Goal: Task Accomplishment & Management: Manage account settings

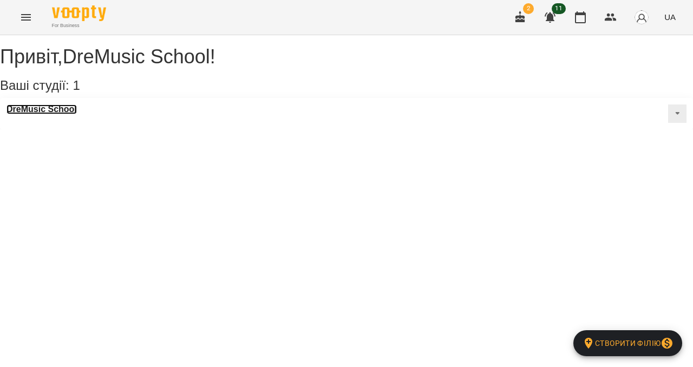
click at [55, 114] on h3 "DreMusic School" at bounding box center [41, 109] width 70 height 10
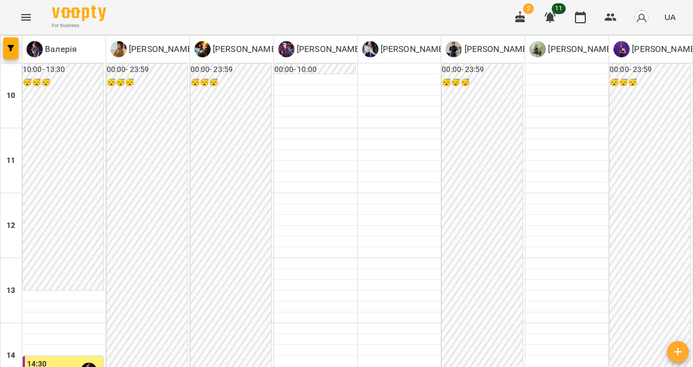
scroll to position [568, 0]
click at [551, 13] on icon "button" at bounding box center [549, 17] width 13 height 13
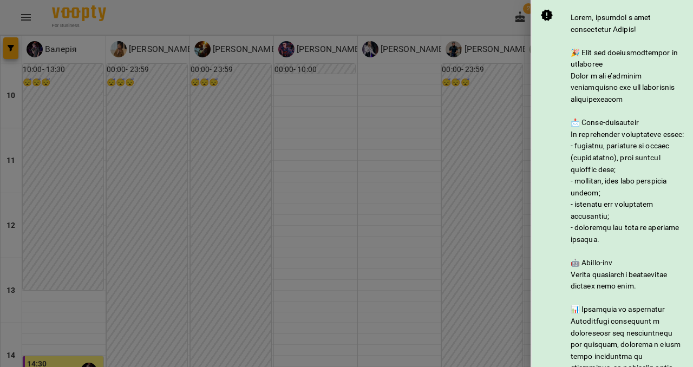
click at [512, 40] on div at bounding box center [346, 183] width 693 height 367
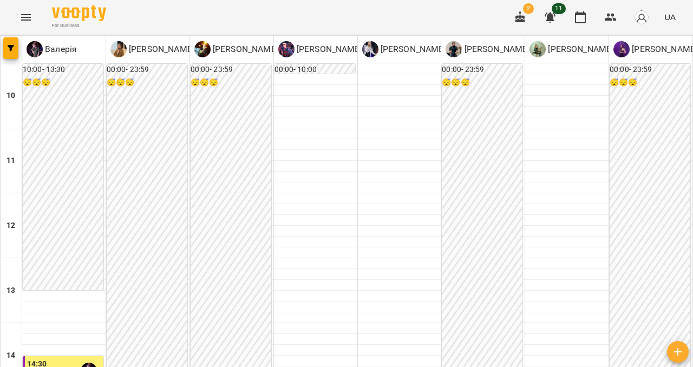
click at [528, 19] on button "button" at bounding box center [520, 17] width 26 height 26
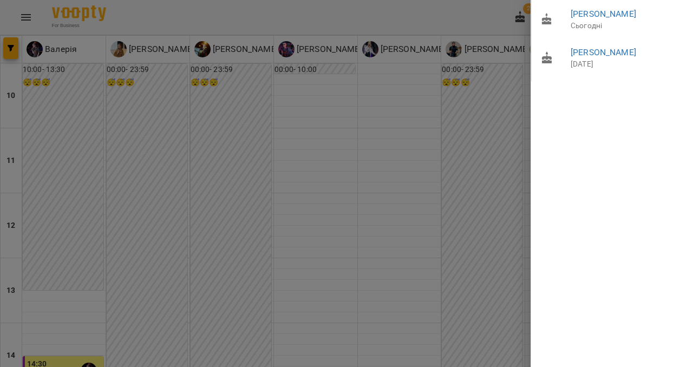
click at [470, 114] on div at bounding box center [346, 183] width 693 height 367
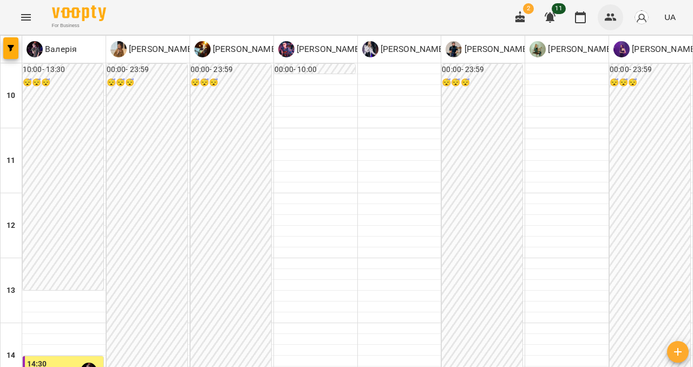
click at [616, 15] on icon "button" at bounding box center [610, 17] width 13 height 13
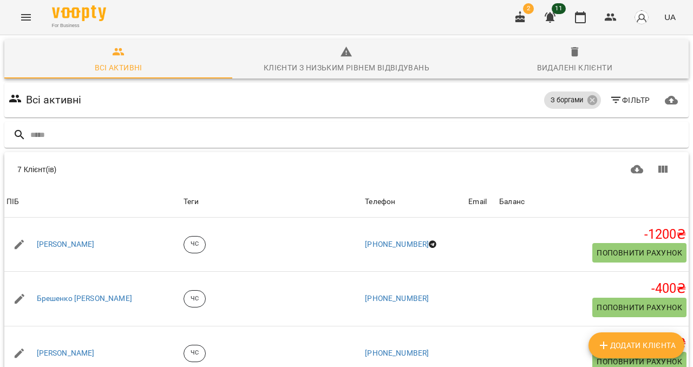
click at [25, 20] on icon "Menu" at bounding box center [25, 17] width 13 height 13
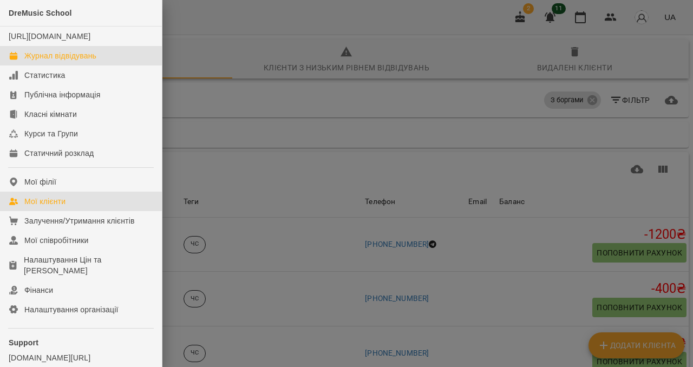
click at [41, 65] on link "Журнал відвідувань" at bounding box center [81, 55] width 162 height 19
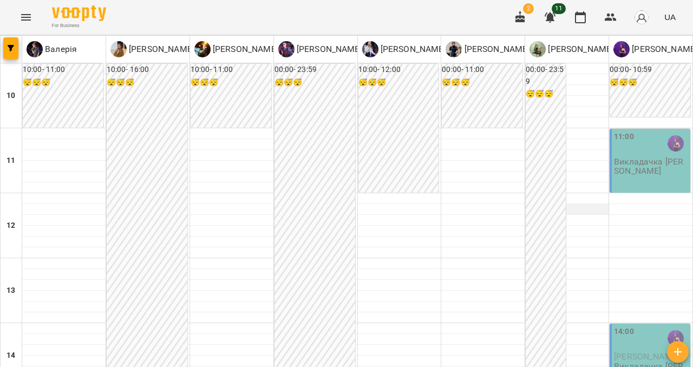
scroll to position [37, 0]
click at [641, 154] on div "11:00 Викладачка [PERSON_NAME]" at bounding box center [649, 161] width 81 height 64
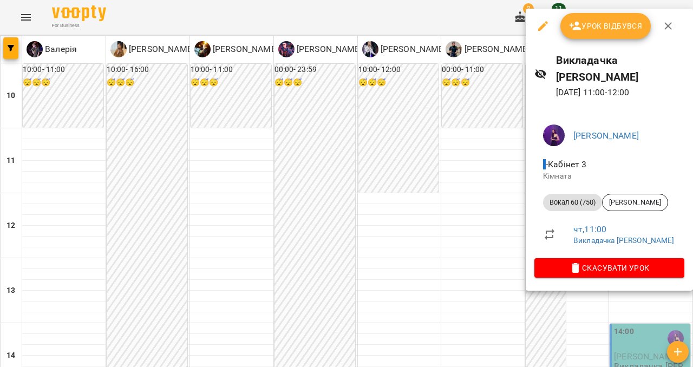
click at [665, 18] on button "button" at bounding box center [668, 26] width 26 height 26
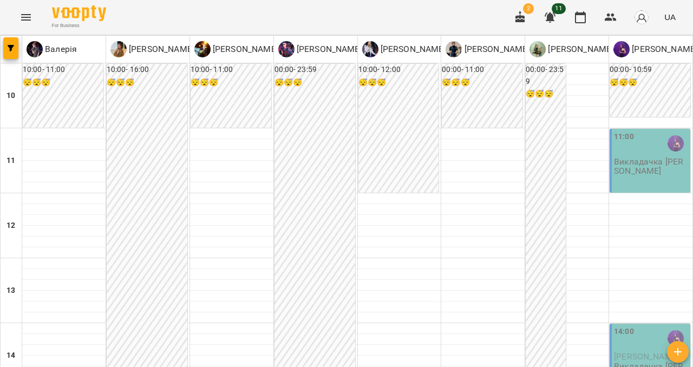
scroll to position [319, 0]
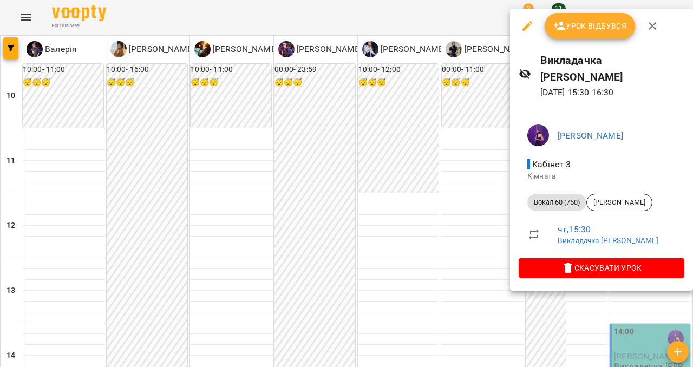
click at [650, 18] on button "button" at bounding box center [652, 26] width 26 height 26
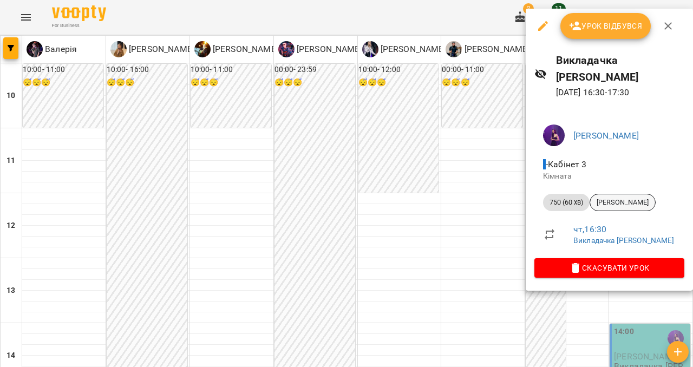
click at [611, 198] on span "[PERSON_NAME]" at bounding box center [622, 203] width 65 height 10
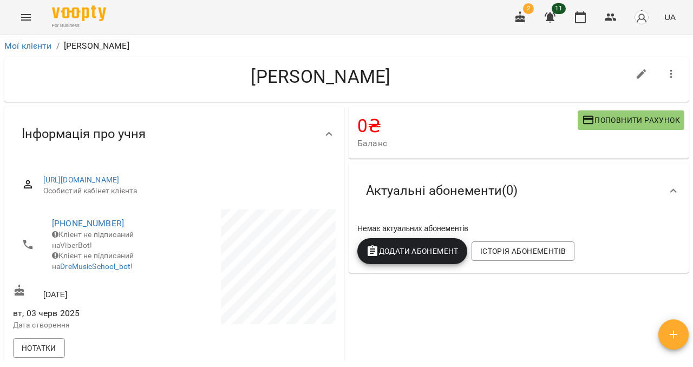
click at [36, 22] on button "Menu" at bounding box center [26, 17] width 26 height 26
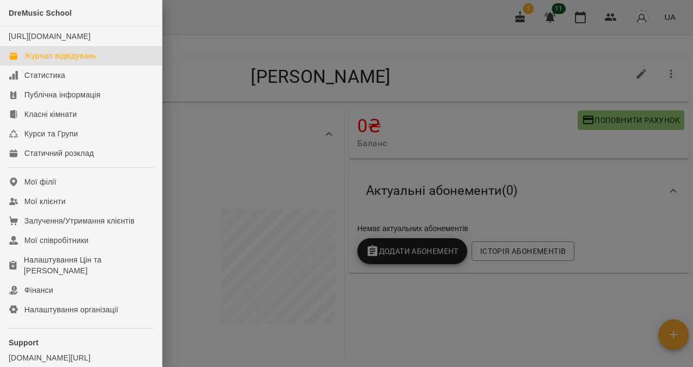
click at [47, 61] on div "Журнал відвідувань" at bounding box center [60, 55] width 72 height 11
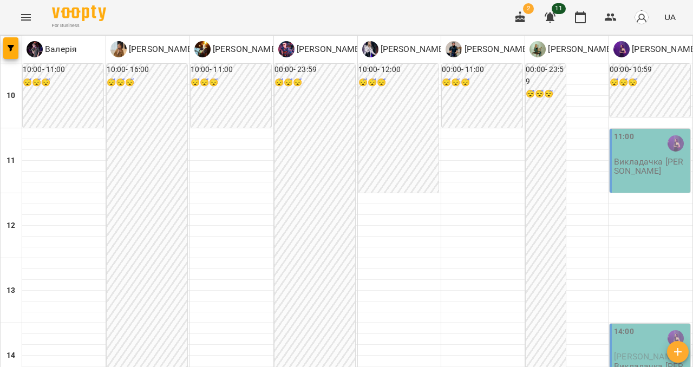
scroll to position [449, 0]
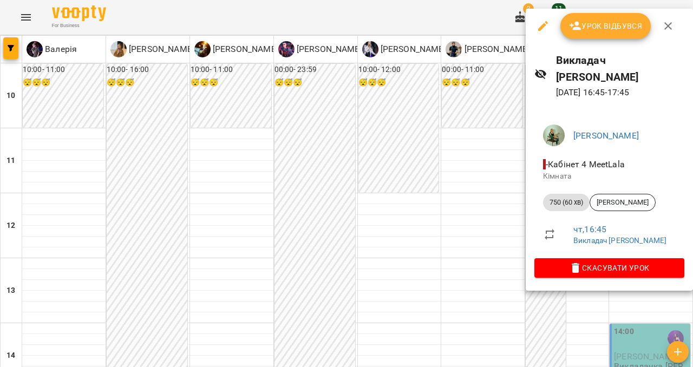
click at [492, 229] on div at bounding box center [346, 183] width 693 height 367
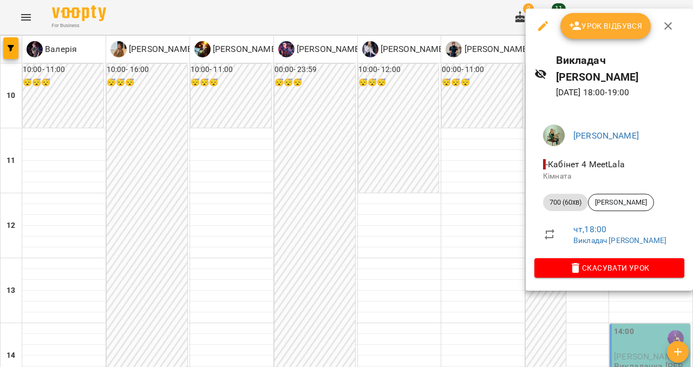
click at [662, 27] on icon "button" at bounding box center [667, 25] width 13 height 13
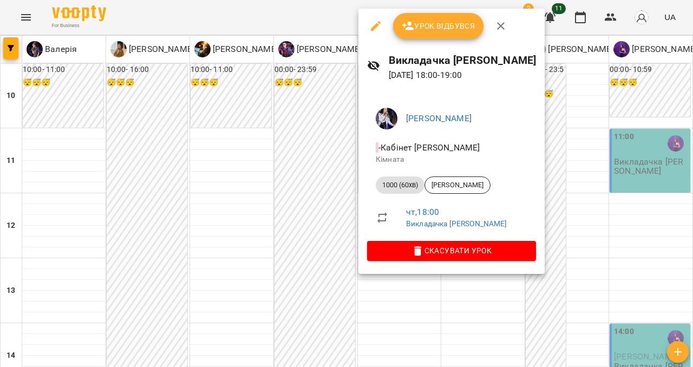
click at [496, 26] on icon "button" at bounding box center [500, 25] width 13 height 13
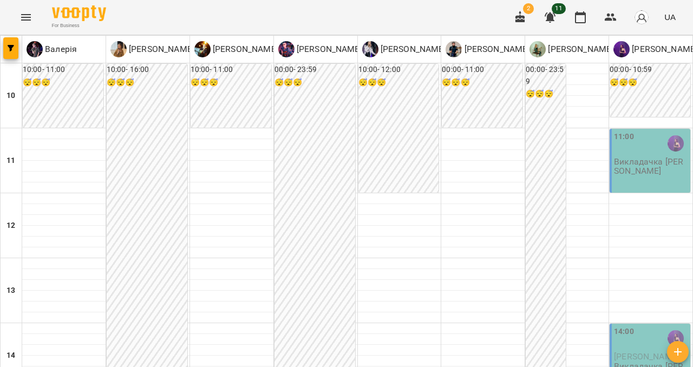
scroll to position [550, 0]
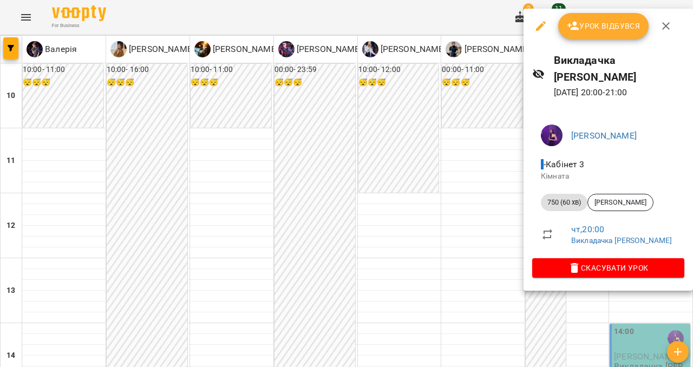
click at [662, 31] on icon "button" at bounding box center [665, 25] width 13 height 13
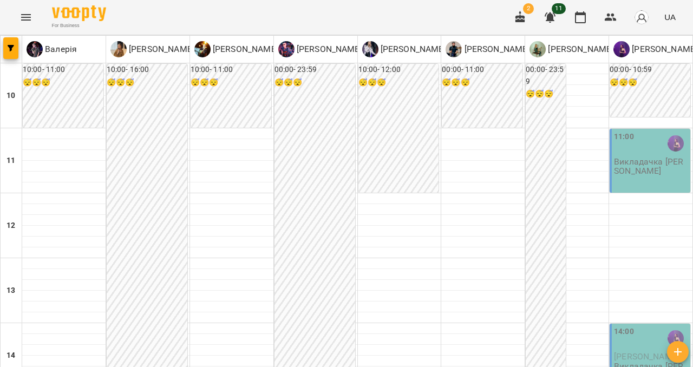
scroll to position [369, 0]
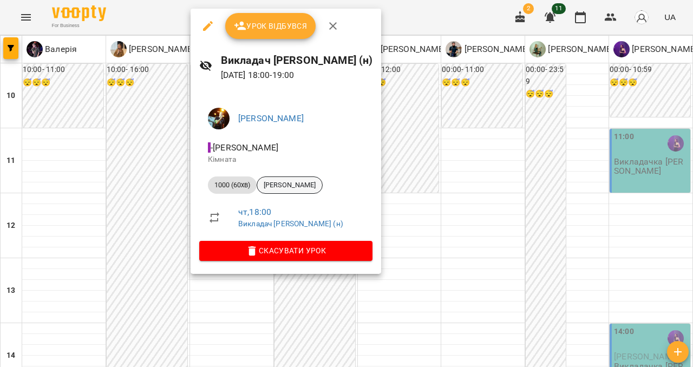
click at [314, 176] on div "[PERSON_NAME]" at bounding box center [289, 184] width 66 height 17
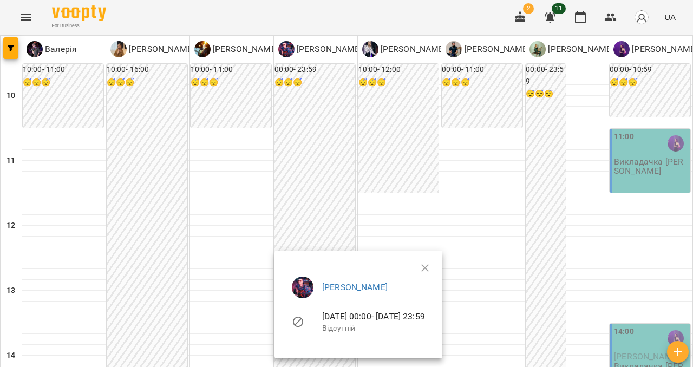
click at [438, 270] on button "button" at bounding box center [425, 268] width 26 height 26
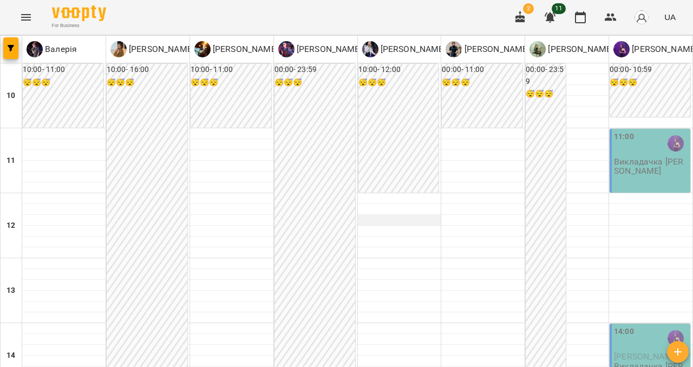
scroll to position [481, 0]
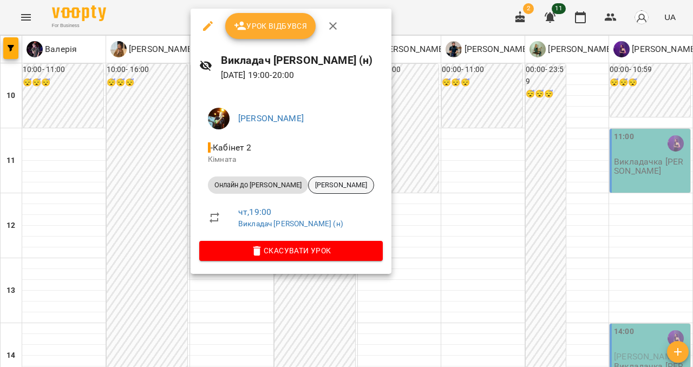
click at [311, 185] on span "[PERSON_NAME]" at bounding box center [340, 185] width 65 height 10
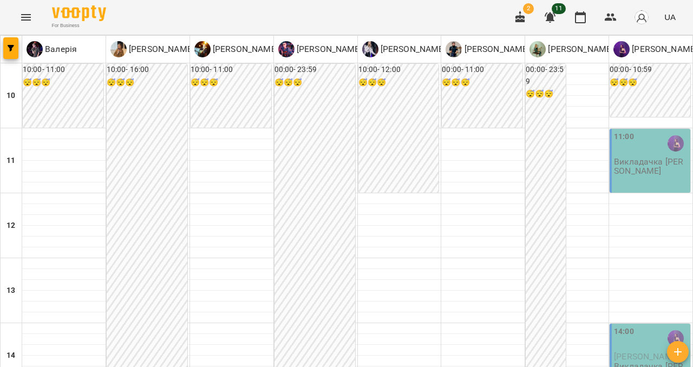
scroll to position [277, 0]
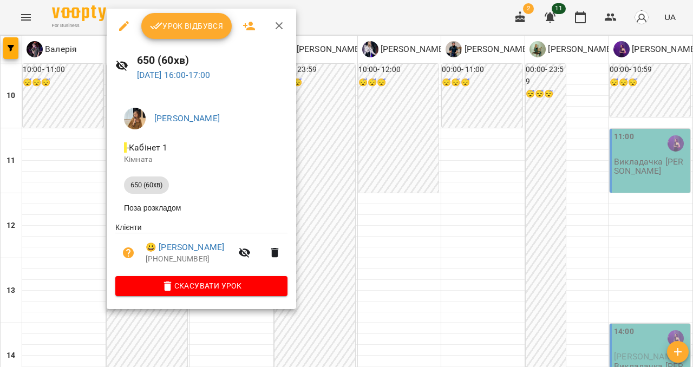
click at [271, 18] on button "button" at bounding box center [279, 26] width 26 height 26
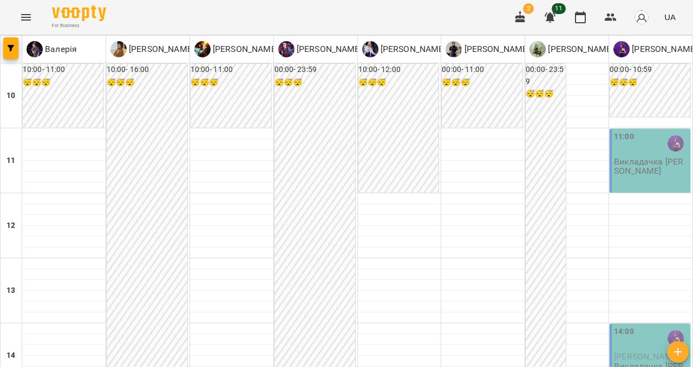
scroll to position [386, 0]
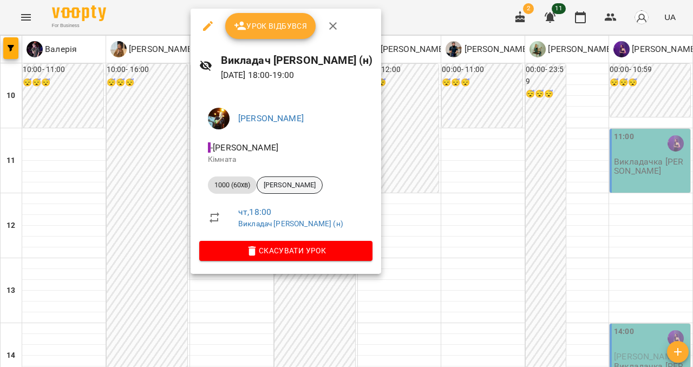
click at [322, 189] on span "[PERSON_NAME]" at bounding box center [289, 185] width 65 height 10
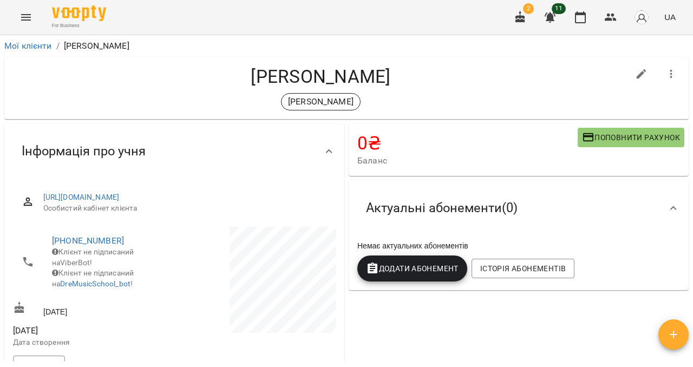
click at [613, 136] on span "Поповнити рахунок" at bounding box center [631, 137] width 98 height 13
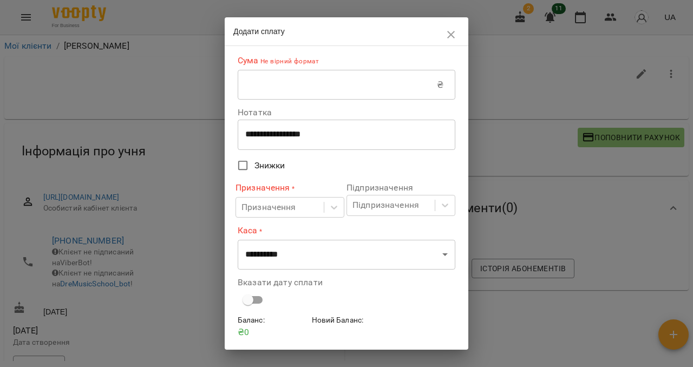
click at [333, 76] on input "text" at bounding box center [337, 85] width 199 height 30
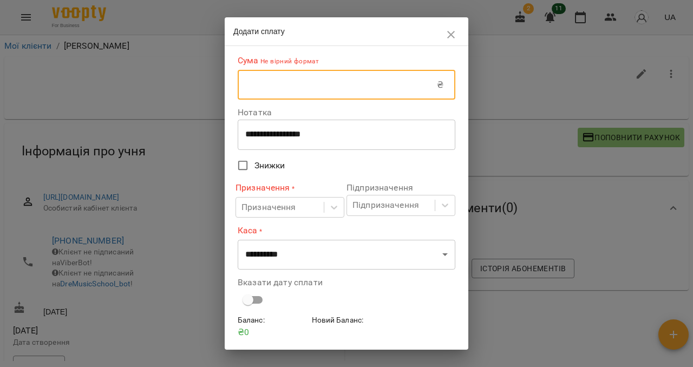
type input "****"
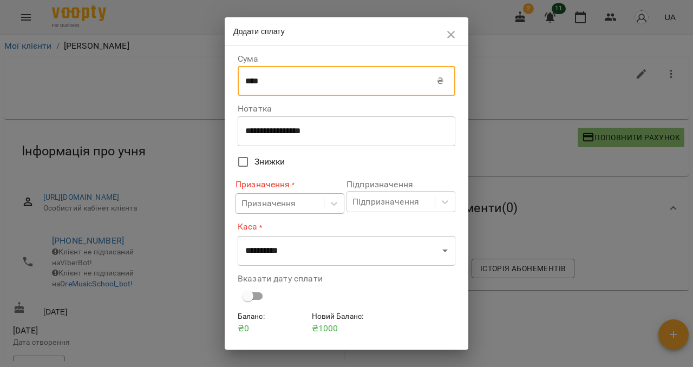
click at [267, 203] on div "Призначення" at bounding box center [268, 203] width 55 height 13
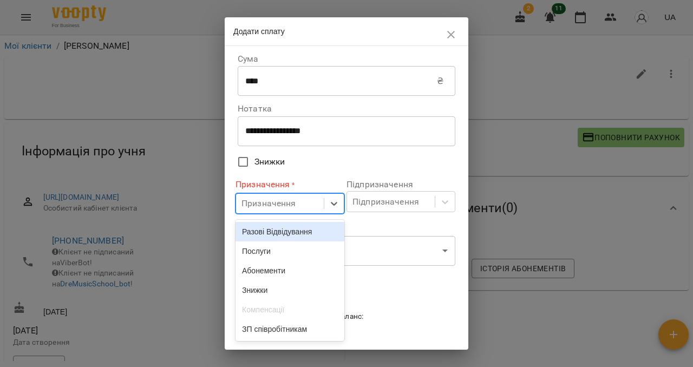
click at [271, 228] on div "Разові Відвідування" at bounding box center [289, 231] width 109 height 19
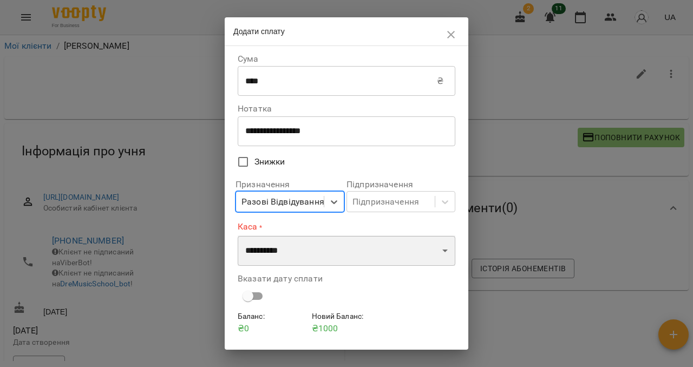
click at [267, 252] on select "**********" at bounding box center [347, 250] width 218 height 30
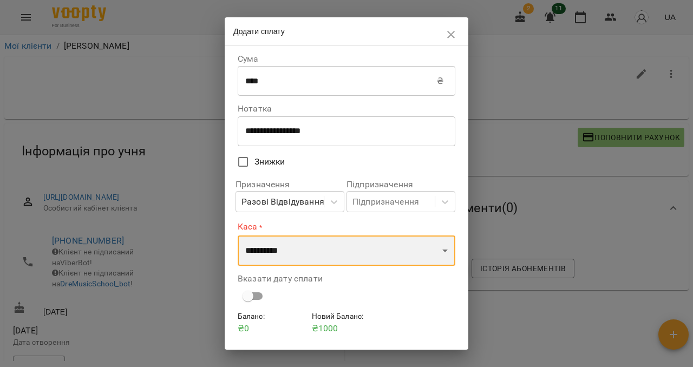
select select "****"
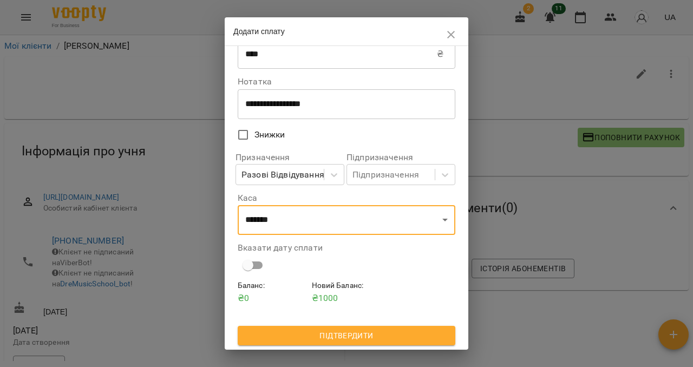
click at [320, 338] on span "Підтвердити" at bounding box center [346, 335] width 200 height 13
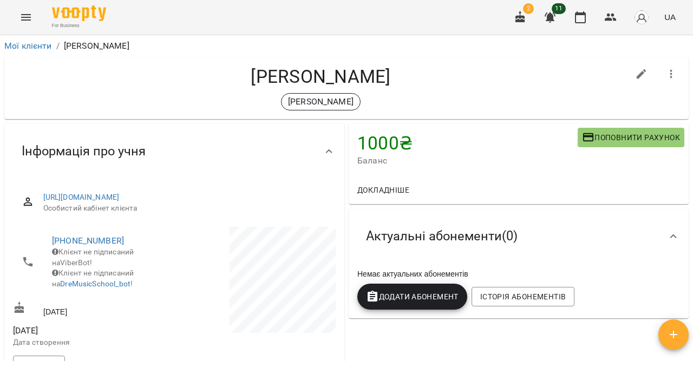
click at [24, 15] on icon "Menu" at bounding box center [25, 17] width 13 height 13
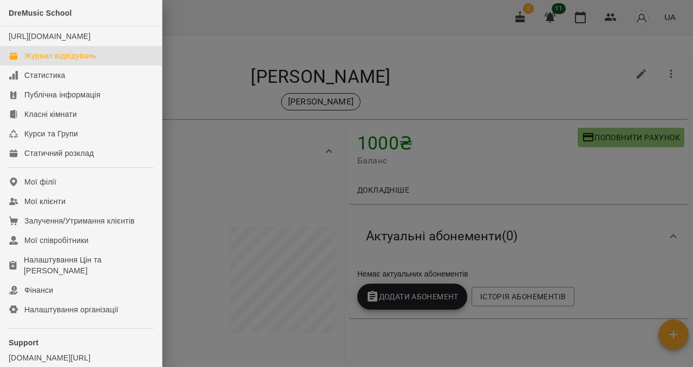
click at [38, 61] on div "Журнал відвідувань" at bounding box center [60, 55] width 72 height 11
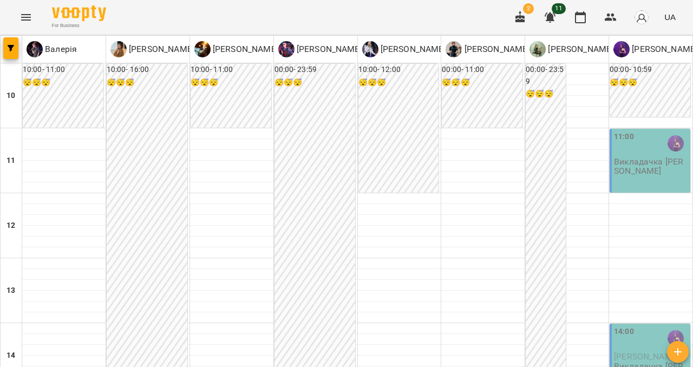
scroll to position [432, 0]
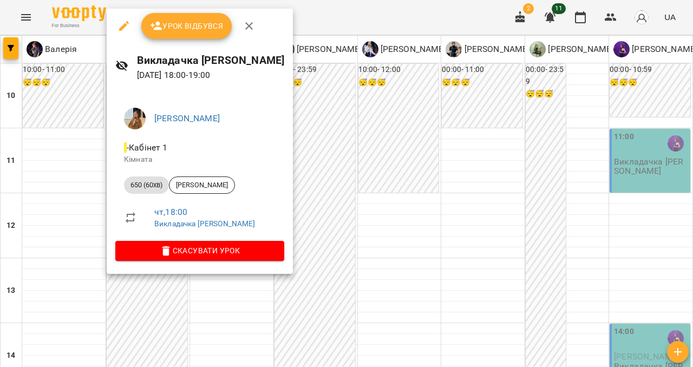
click at [252, 23] on icon "button" at bounding box center [248, 25] width 13 height 13
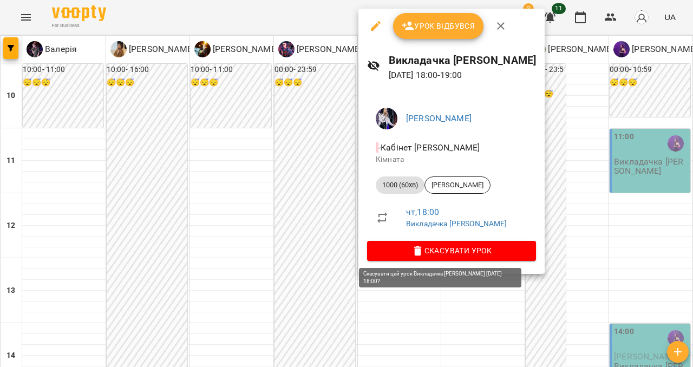
click at [423, 245] on span "Скасувати Урок" at bounding box center [452, 250] width 152 height 13
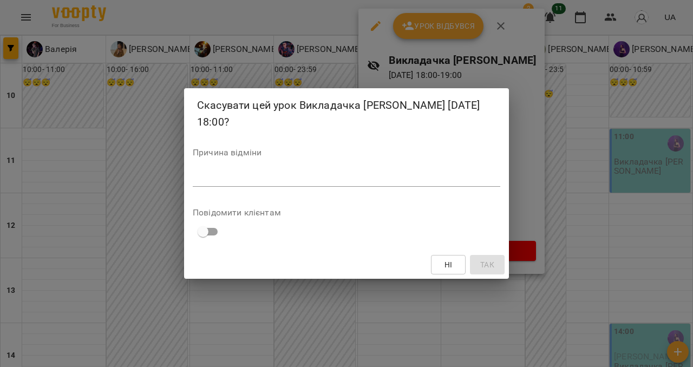
click at [331, 169] on div "Причина відміни *" at bounding box center [346, 169] width 307 height 43
click at [328, 182] on textarea at bounding box center [346, 178] width 307 height 10
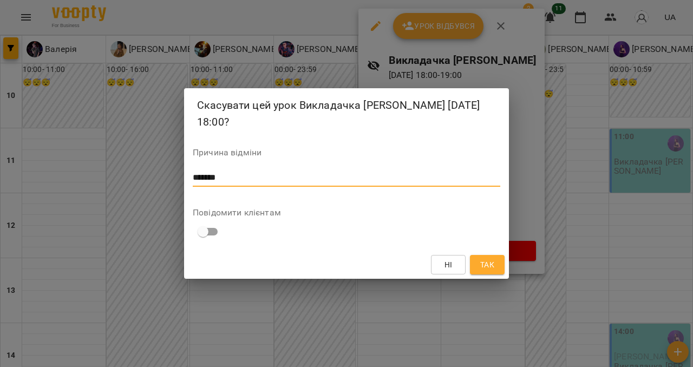
type textarea "*******"
click at [496, 272] on button "Так" at bounding box center [487, 264] width 35 height 19
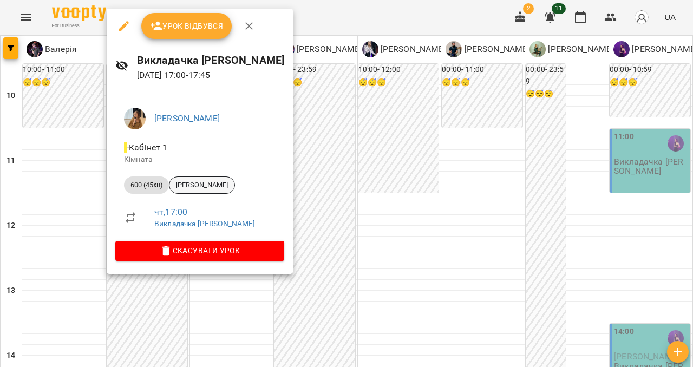
click at [209, 191] on div "[PERSON_NAME]" at bounding box center [202, 184] width 66 height 17
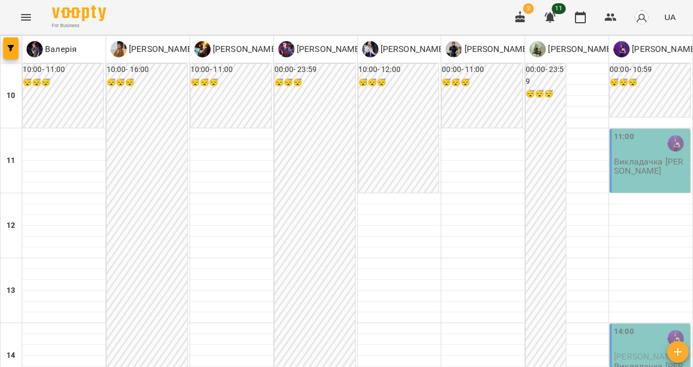
click at [525, 17] on icon "button" at bounding box center [520, 17] width 13 height 13
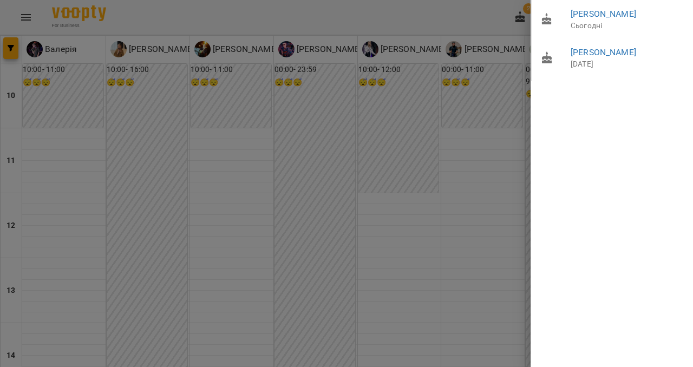
click at [421, 32] on div at bounding box center [346, 183] width 693 height 367
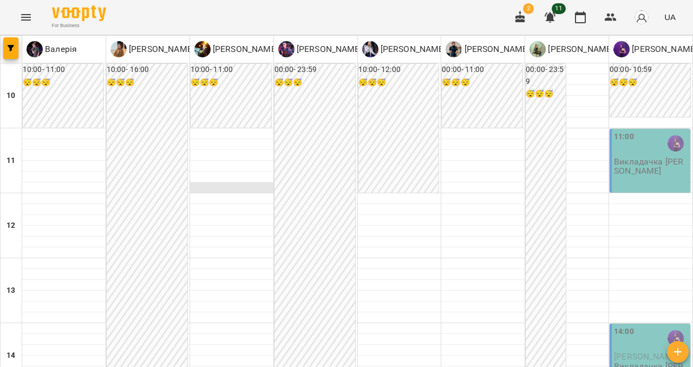
scroll to position [451, 0]
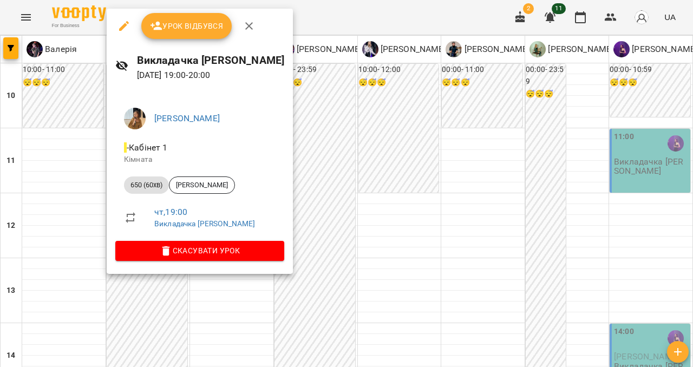
click at [249, 29] on icon "button" at bounding box center [248, 25] width 13 height 13
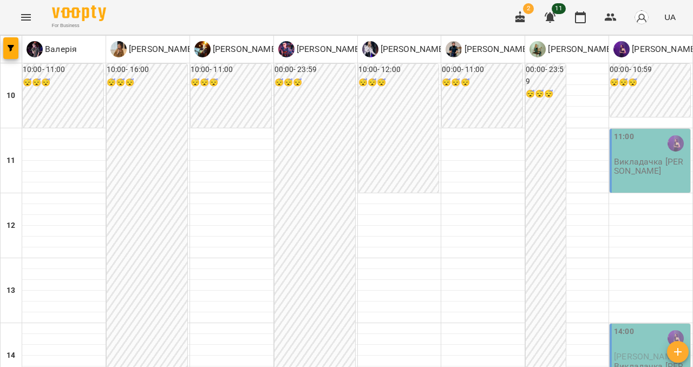
scroll to position [537, 0]
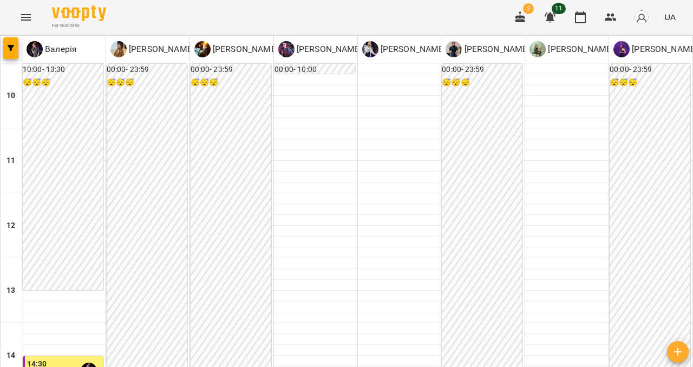
scroll to position [361, 0]
type input "**********"
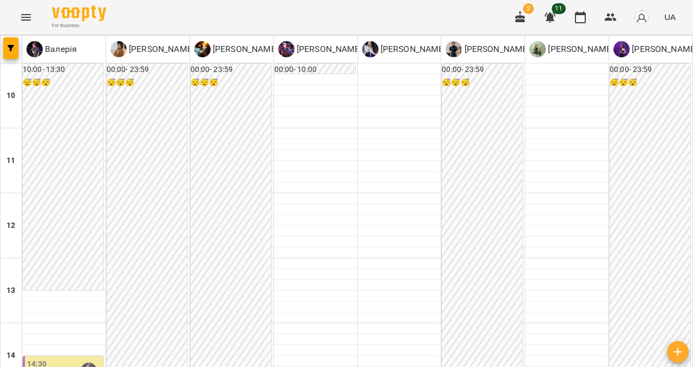
scroll to position [260, 0]
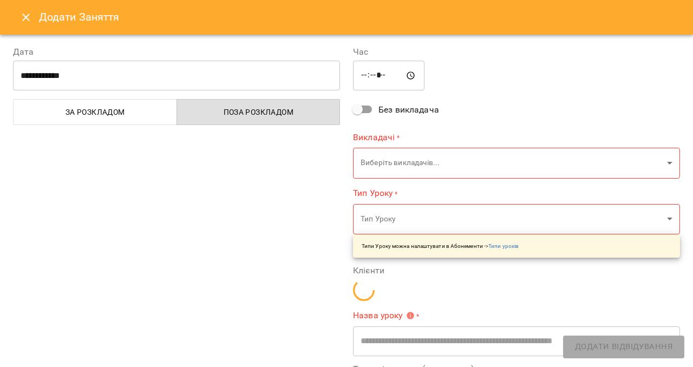
type input "**********"
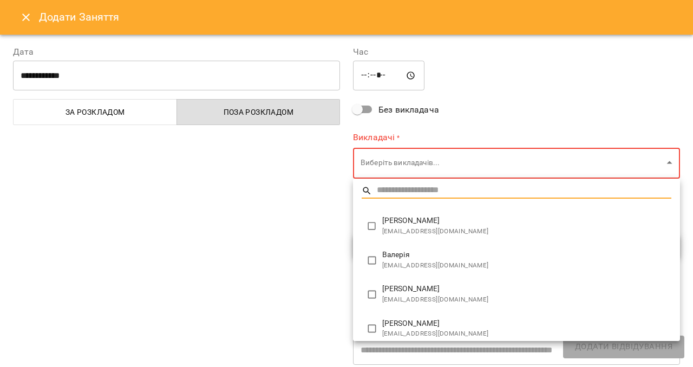
type input "**********"
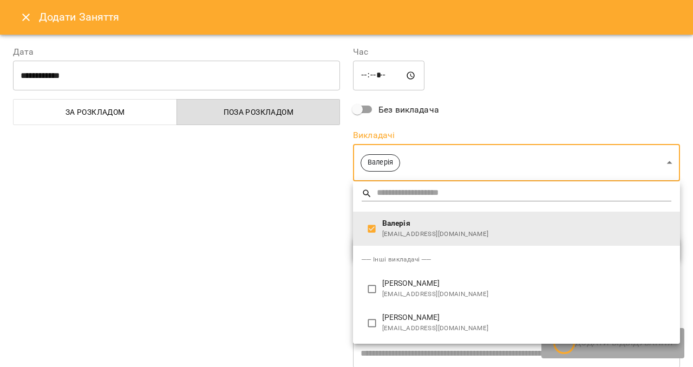
click at [290, 245] on div at bounding box center [346, 183] width 693 height 367
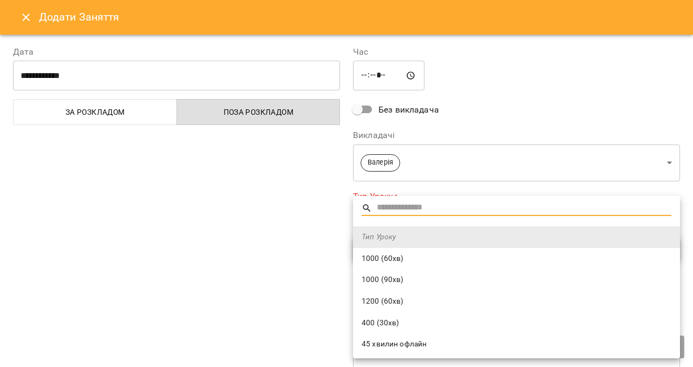
click at [406, 259] on span "1000 (60хв)" at bounding box center [516, 258] width 310 height 11
type input "**********"
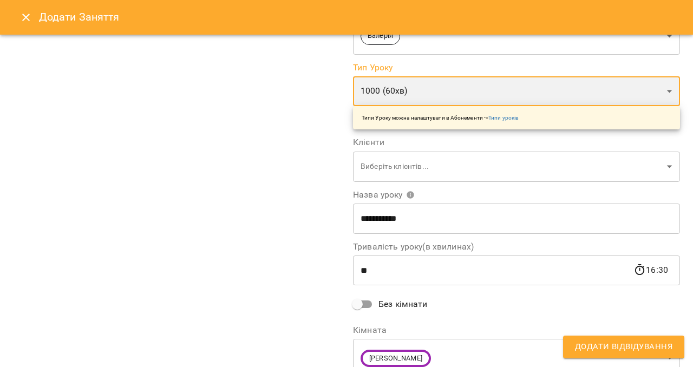
scroll to position [142, 0]
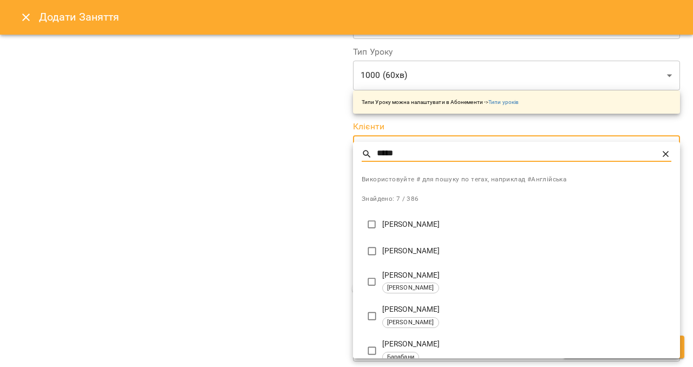
type input "*****"
type input "**********"
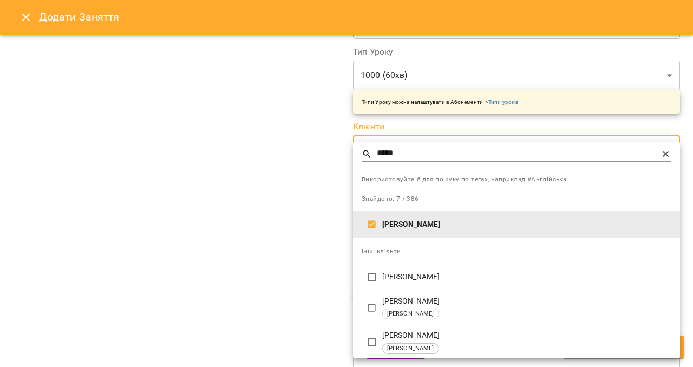
click at [303, 233] on div at bounding box center [346, 183] width 693 height 367
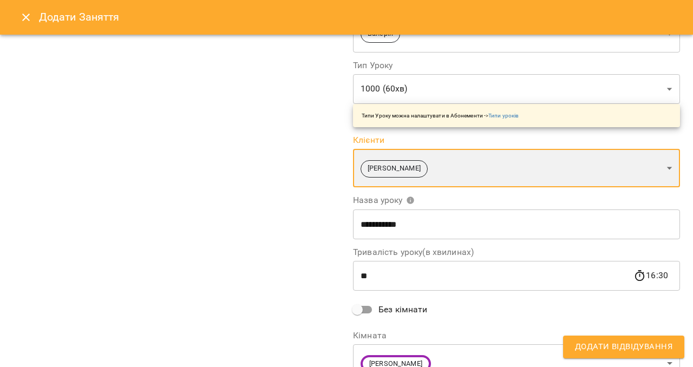
scroll to position [181, 0]
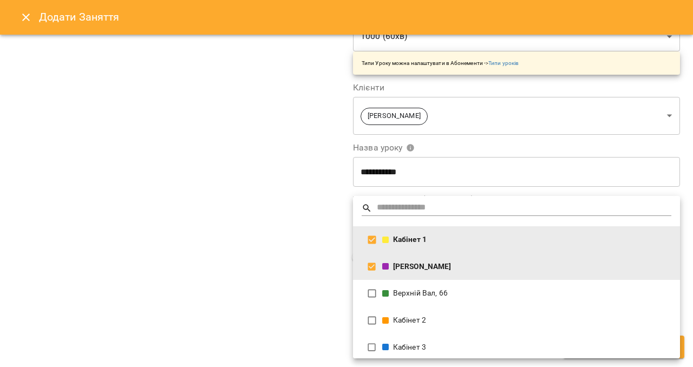
type input "**********"
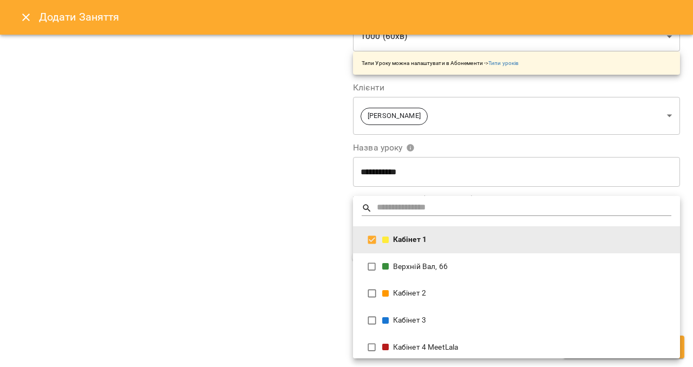
click at [306, 259] on div at bounding box center [346, 183] width 693 height 367
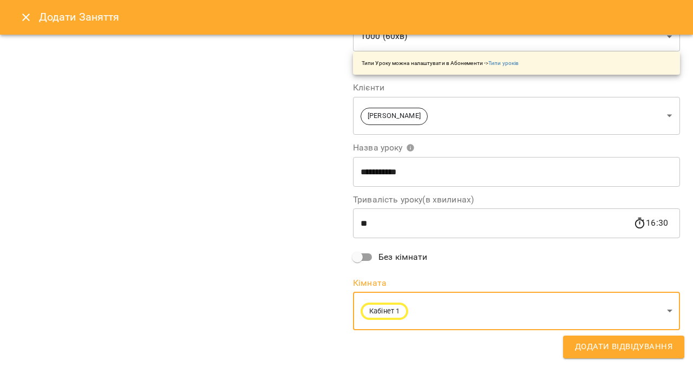
click at [599, 354] on button "Додати Відвідування" at bounding box center [623, 346] width 121 height 23
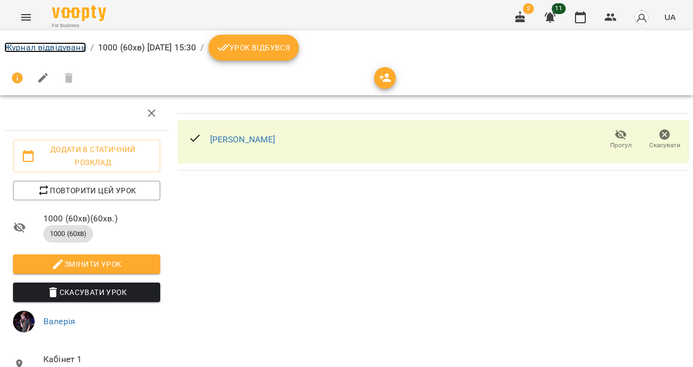
click at [70, 45] on link "Журнал відвідувань" at bounding box center [45, 47] width 82 height 10
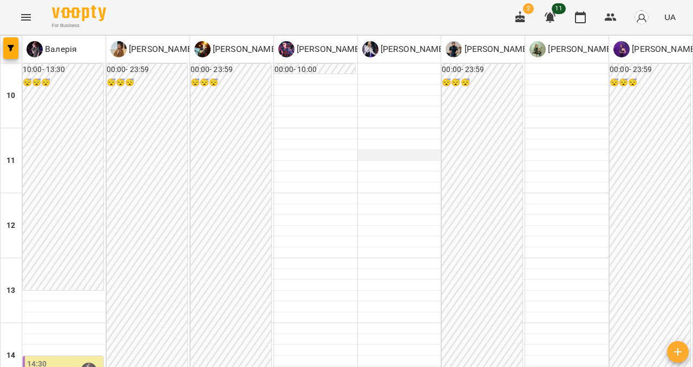
scroll to position [284, 0]
type input "**********"
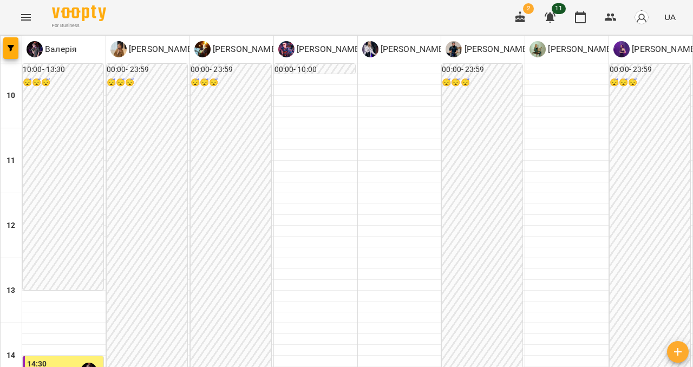
scroll to position [265, 0]
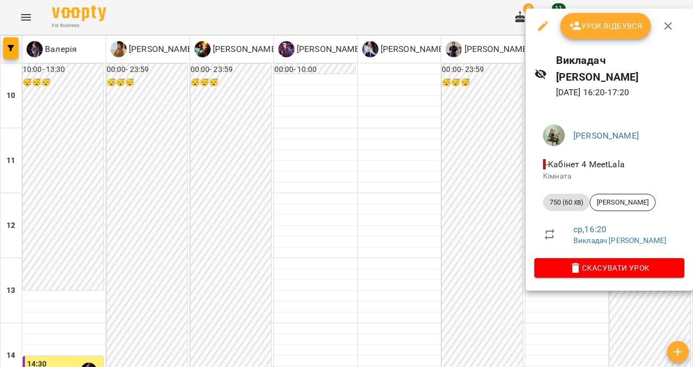
click at [624, 31] on span "Урок відбувся" at bounding box center [606, 25] width 74 height 13
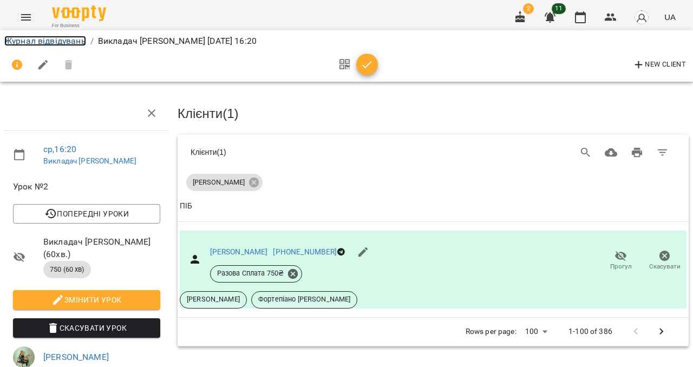
click at [61, 42] on link "Журнал відвідувань" at bounding box center [45, 41] width 82 height 10
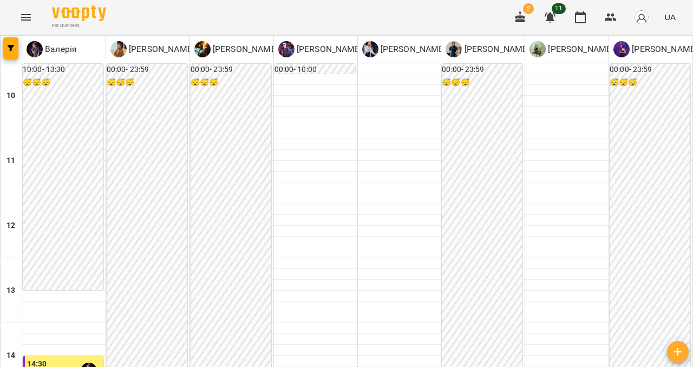
scroll to position [330, 0]
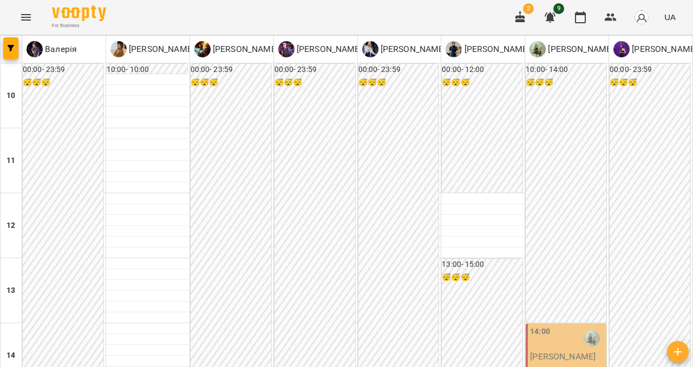
scroll to position [285, 0]
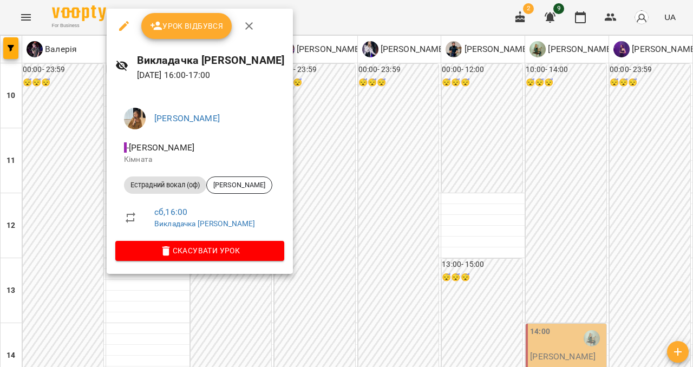
click at [122, 26] on icon "button" at bounding box center [124, 26] width 10 height 10
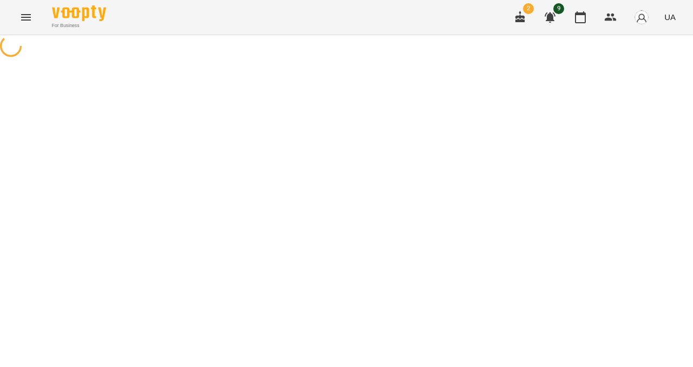
select select "**********"
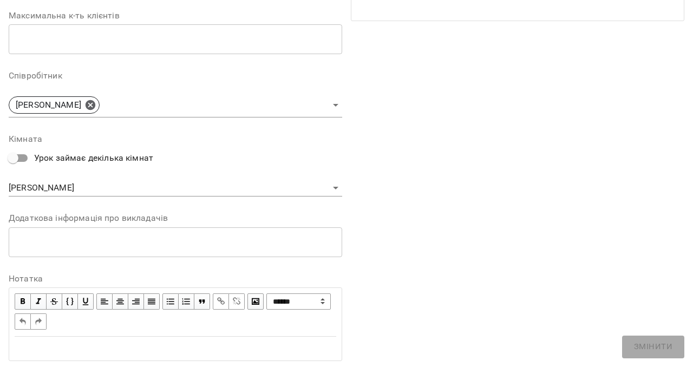
scroll to position [281, 0]
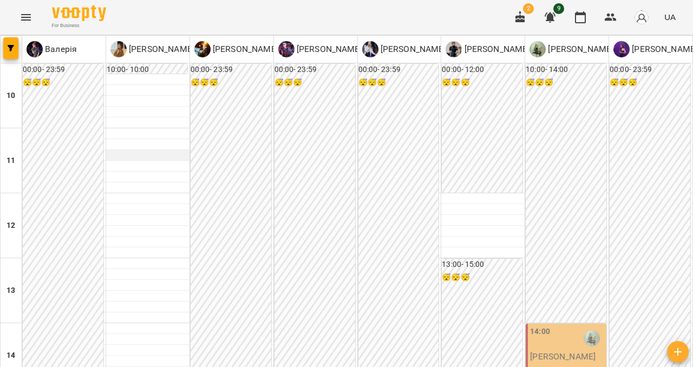
scroll to position [320, 0]
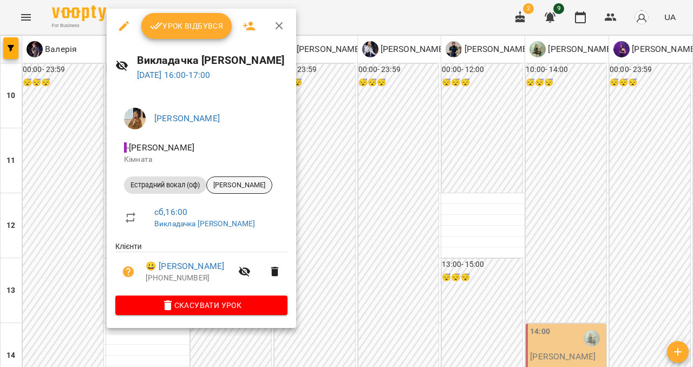
click at [250, 187] on span "[PERSON_NAME]" at bounding box center [239, 185] width 65 height 10
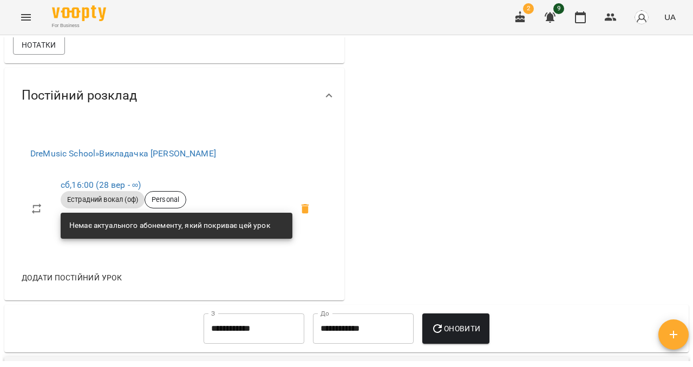
scroll to position [345, 0]
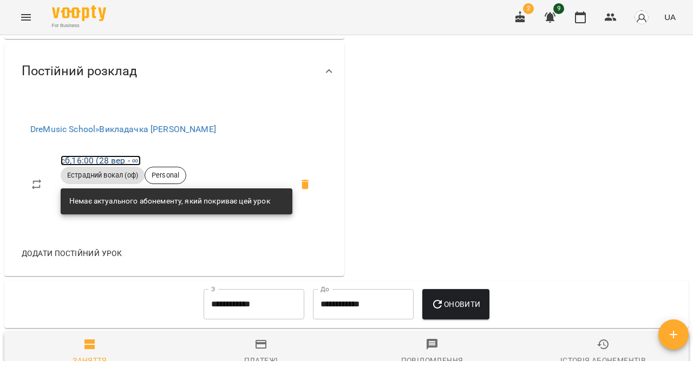
click at [110, 166] on link "сб , 16:00 ([DATE] - ∞)" at bounding box center [101, 160] width 80 height 10
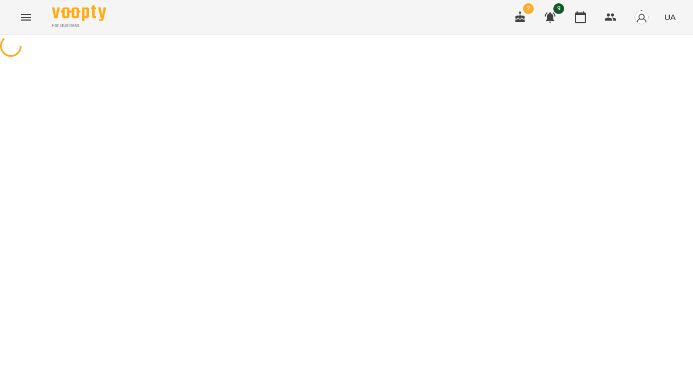
select select "*"
select select "**********"
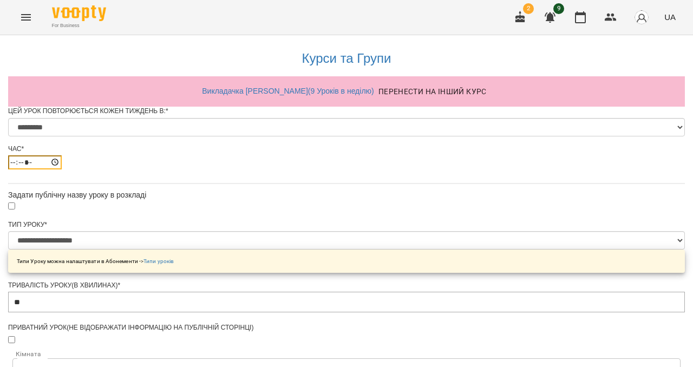
click at [62, 169] on input "*****" at bounding box center [35, 162] width 54 height 14
click at [331, 154] on div "Час *" at bounding box center [346, 148] width 676 height 9
type input "*****"
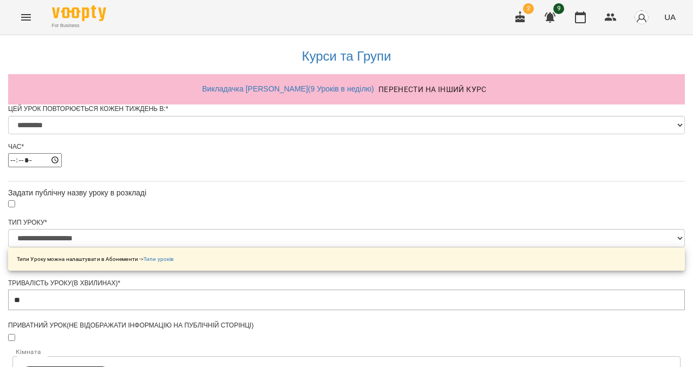
scroll to position [88, 0]
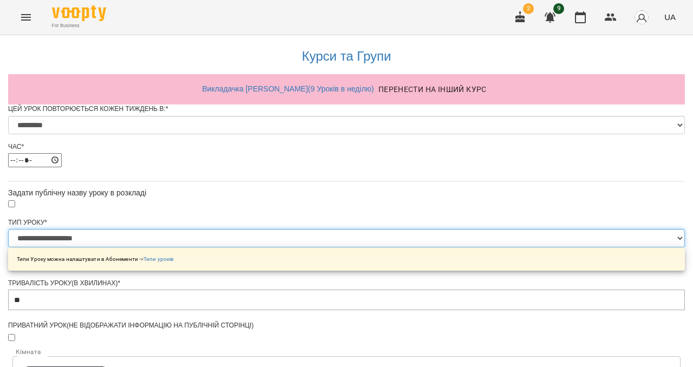
click at [318, 229] on select "**********" at bounding box center [346, 238] width 676 height 18
select select "**********"
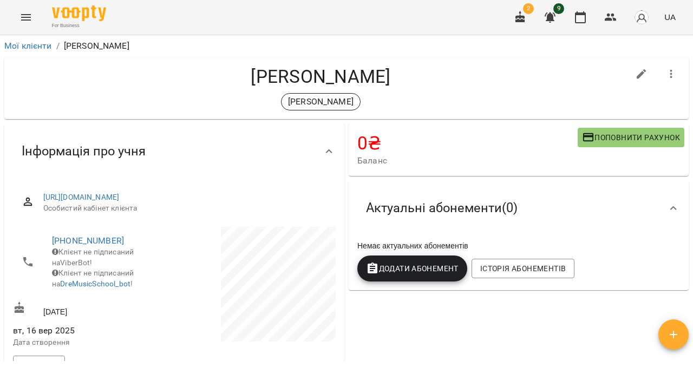
click at [26, 19] on icon "Menu" at bounding box center [26, 17] width 10 height 6
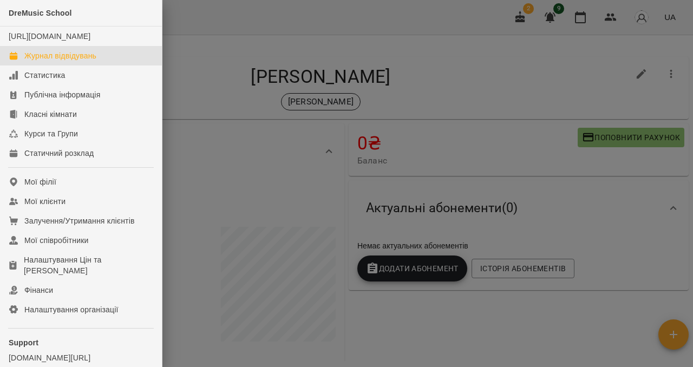
click at [42, 61] on div "Журнал відвідувань" at bounding box center [60, 55] width 72 height 11
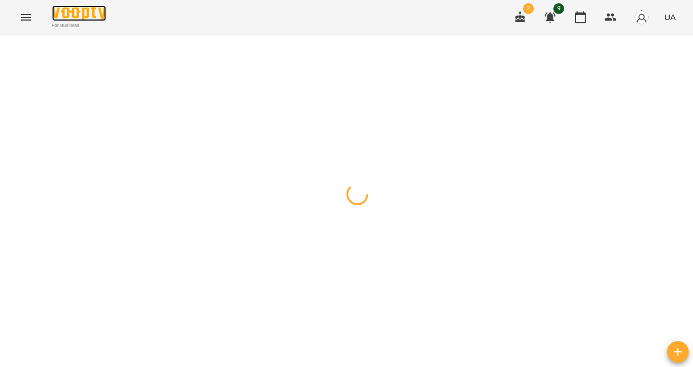
click at [78, 15] on img at bounding box center [79, 13] width 54 height 16
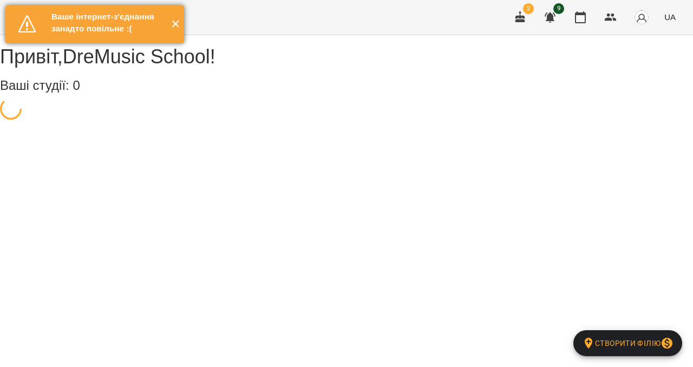
click at [179, 30] on button "✕" at bounding box center [175, 24] width 18 height 38
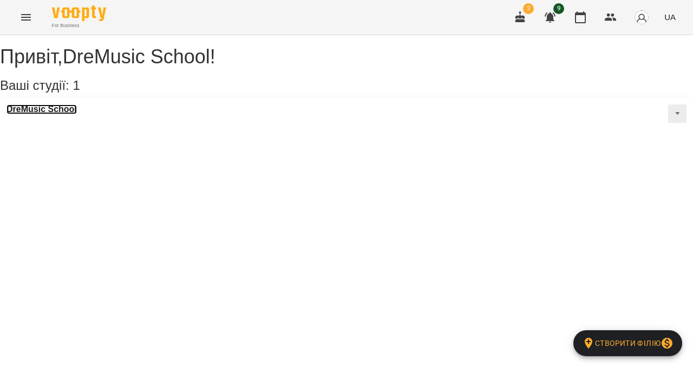
click at [54, 114] on h3 "DreMusic School" at bounding box center [41, 109] width 70 height 10
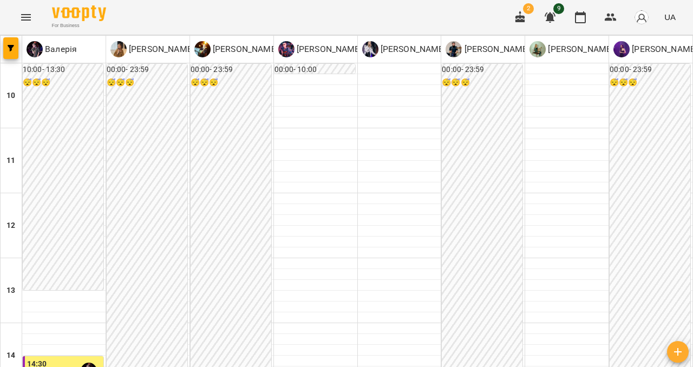
scroll to position [301, 0]
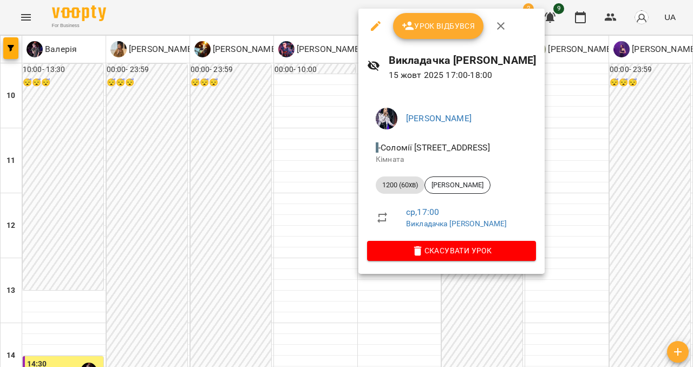
click at [455, 31] on span "Урок відбувся" at bounding box center [439, 25] width 74 height 13
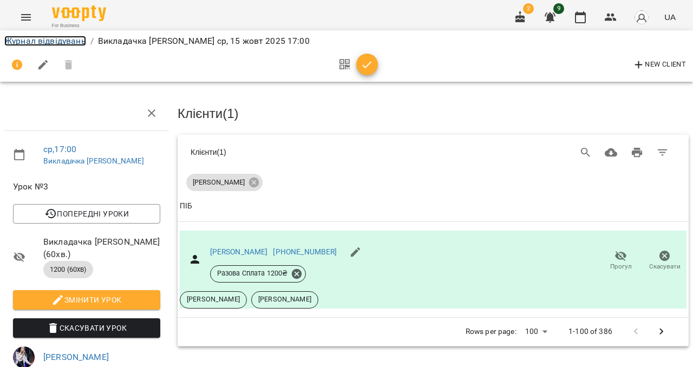
click at [56, 39] on link "Журнал відвідувань" at bounding box center [45, 41] width 82 height 10
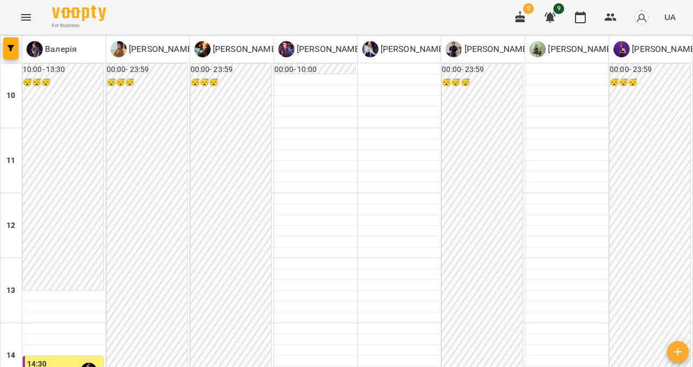
scroll to position [456, 0]
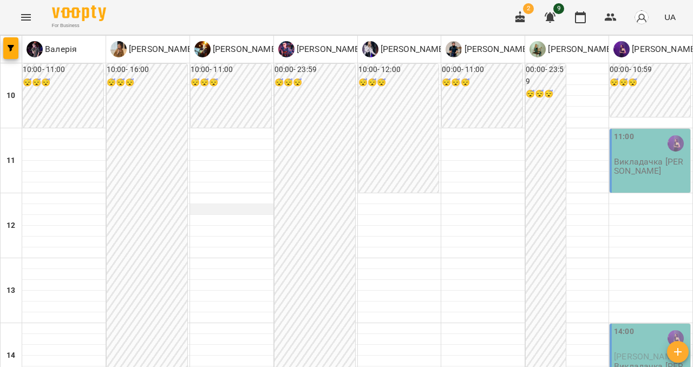
scroll to position [430, 0]
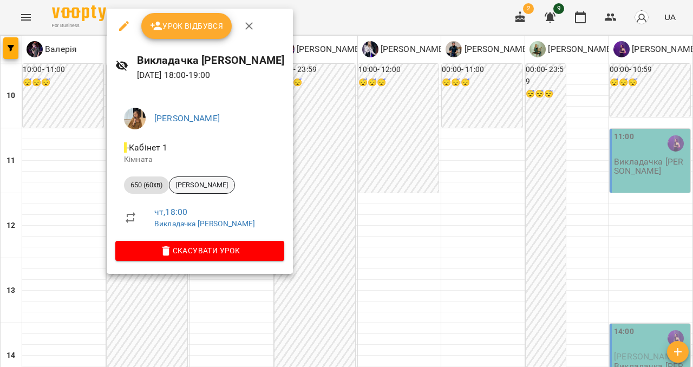
click at [206, 184] on span "[PERSON_NAME]" at bounding box center [201, 185] width 65 height 10
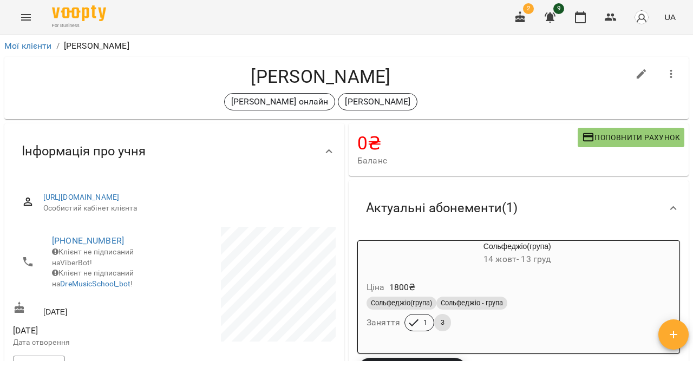
click at [641, 133] on span "Поповнити рахунок" at bounding box center [631, 137] width 98 height 13
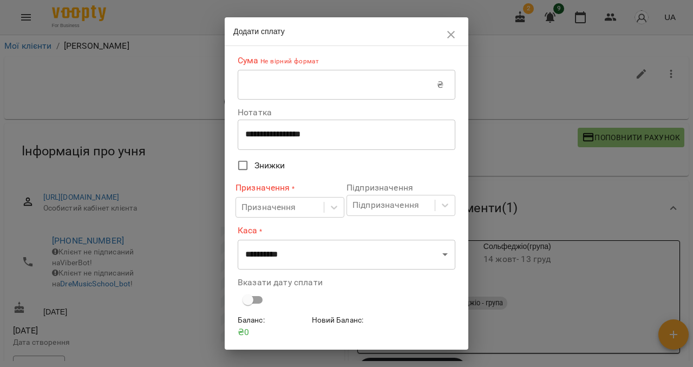
click at [314, 83] on input "text" at bounding box center [337, 85] width 199 height 30
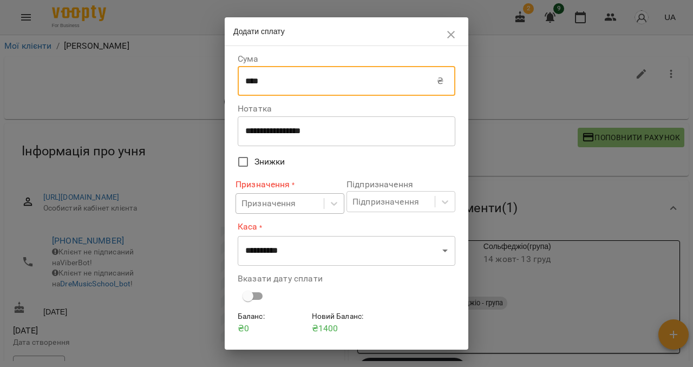
type input "****"
click at [260, 209] on div "Призначення" at bounding box center [268, 203] width 55 height 13
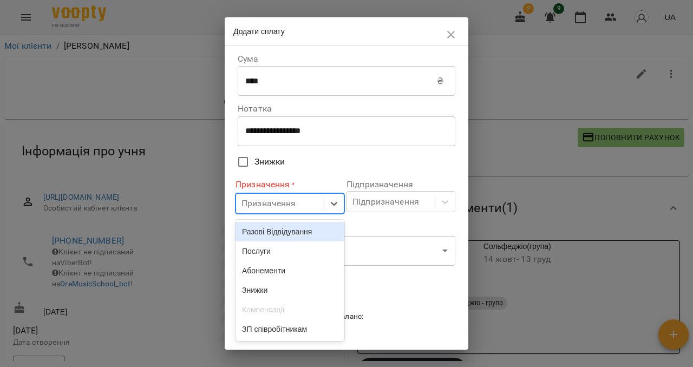
click at [261, 231] on div "Разові Відвідування" at bounding box center [289, 231] width 109 height 19
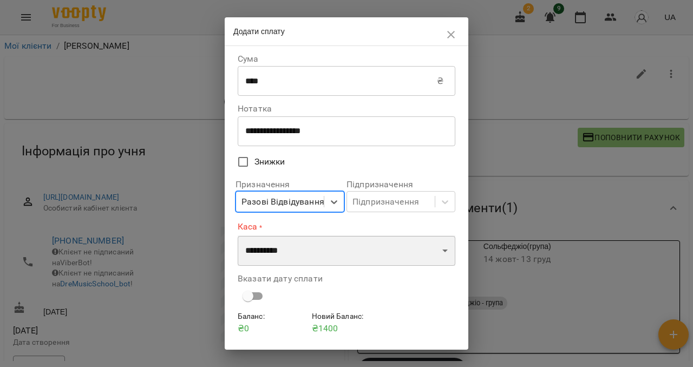
click at [274, 258] on select "**********" at bounding box center [347, 250] width 218 height 30
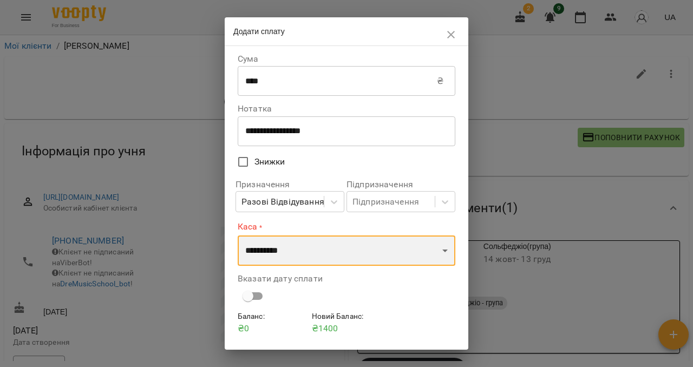
select select "****"
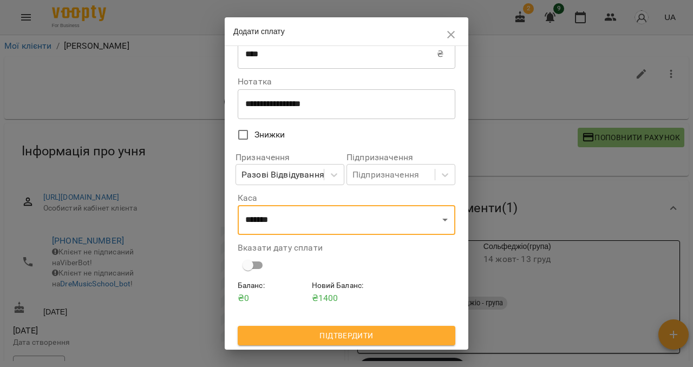
click at [330, 338] on span "Підтвердити" at bounding box center [346, 335] width 200 height 13
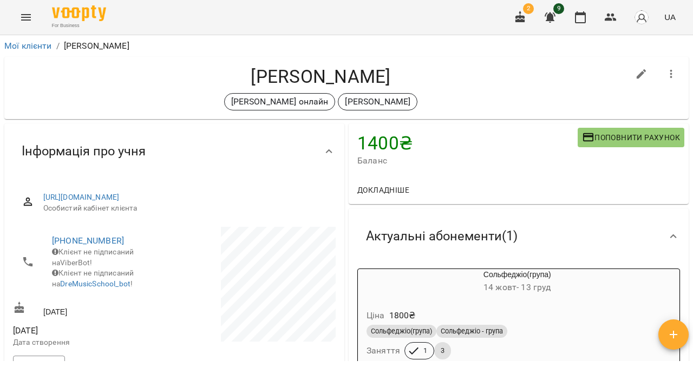
click at [23, 21] on icon "Menu" at bounding box center [25, 17] width 13 height 13
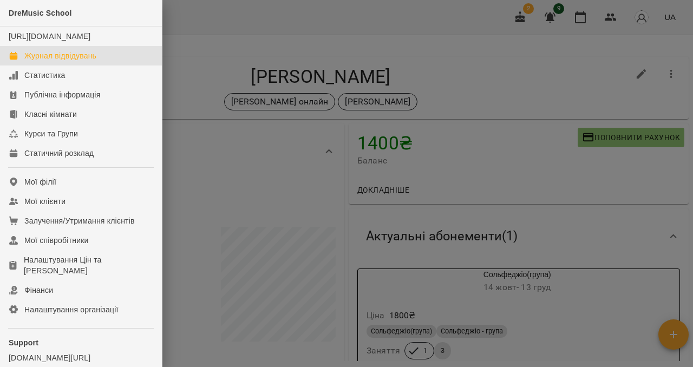
click at [39, 61] on div "Журнал відвідувань" at bounding box center [60, 55] width 72 height 11
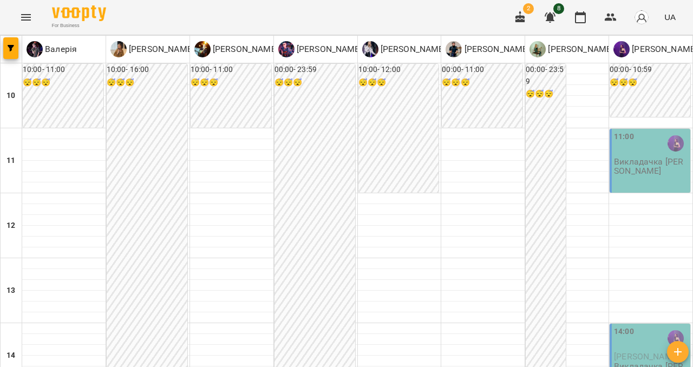
click at [666, 182] on div "11:00 Викладачка [PERSON_NAME]" at bounding box center [649, 161] width 81 height 64
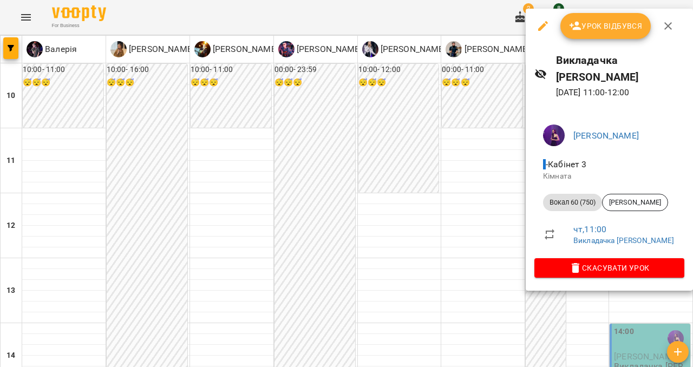
click at [548, 22] on icon "button" at bounding box center [542, 25] width 13 height 13
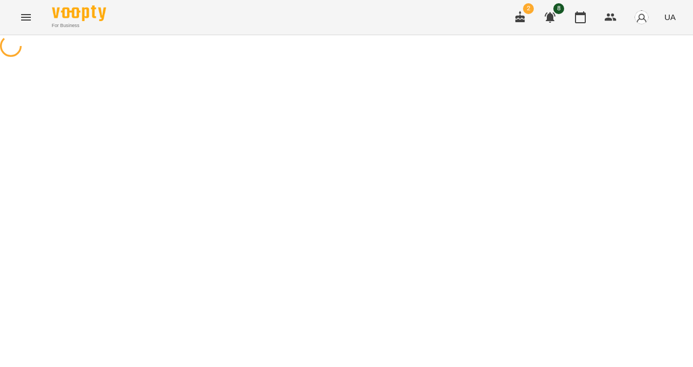
select select "**********"
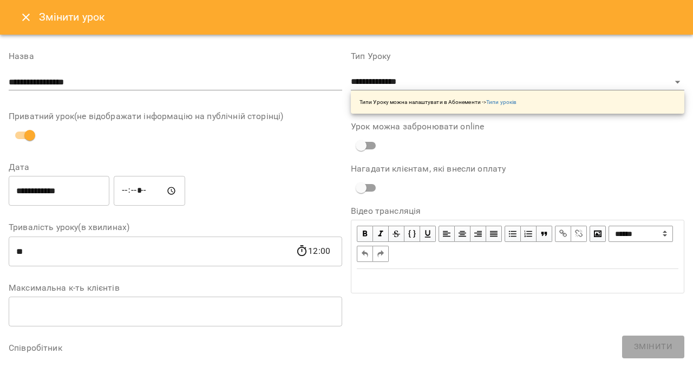
click at [159, 190] on input "*****" at bounding box center [149, 191] width 71 height 30
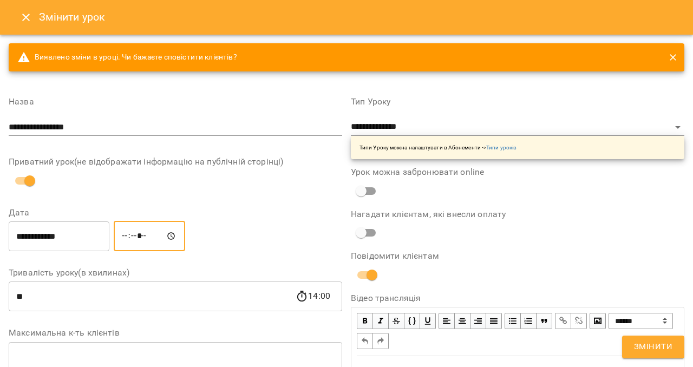
click at [650, 354] on button "Змінити" at bounding box center [653, 346] width 62 height 23
type input "*****"
